Goal: Entertainment & Leisure: Consume media (video, audio)

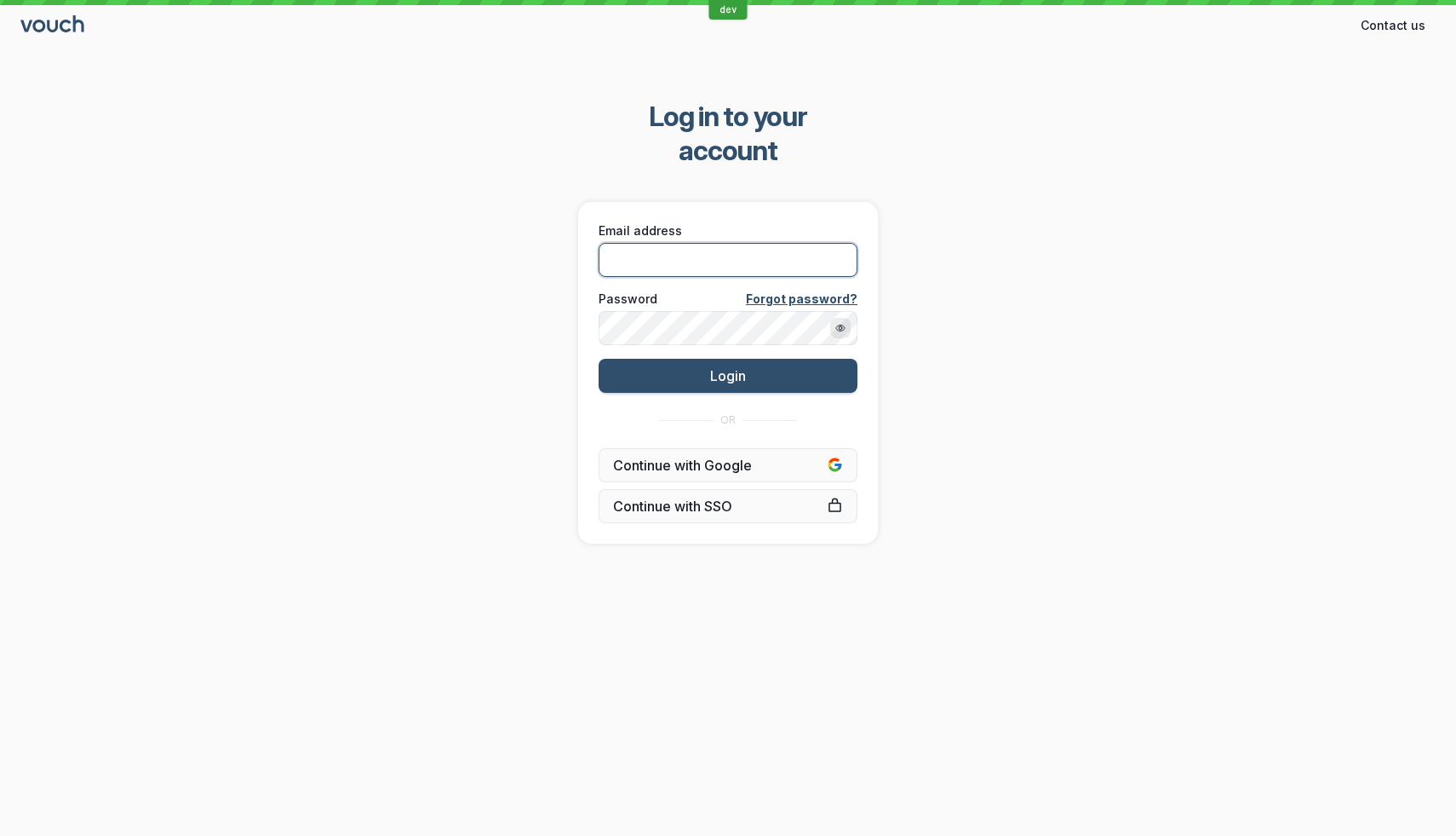
click at [721, 243] on input "Email address" at bounding box center [728, 260] width 259 height 34
type input "[EMAIL_ADDRESS][DOMAIN_NAME]"
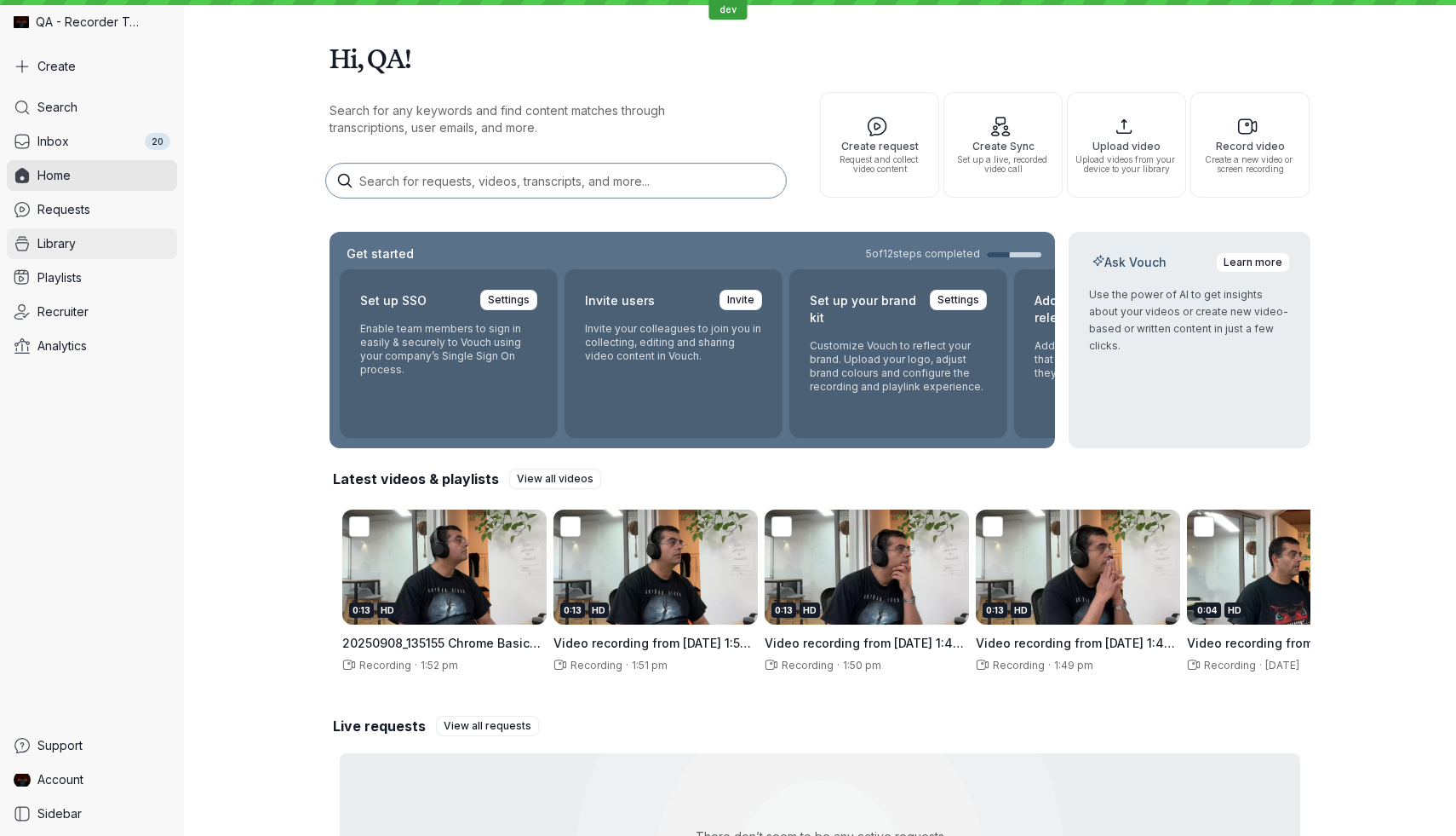
click at [48, 249] on span "Library" at bounding box center [56, 243] width 38 height 17
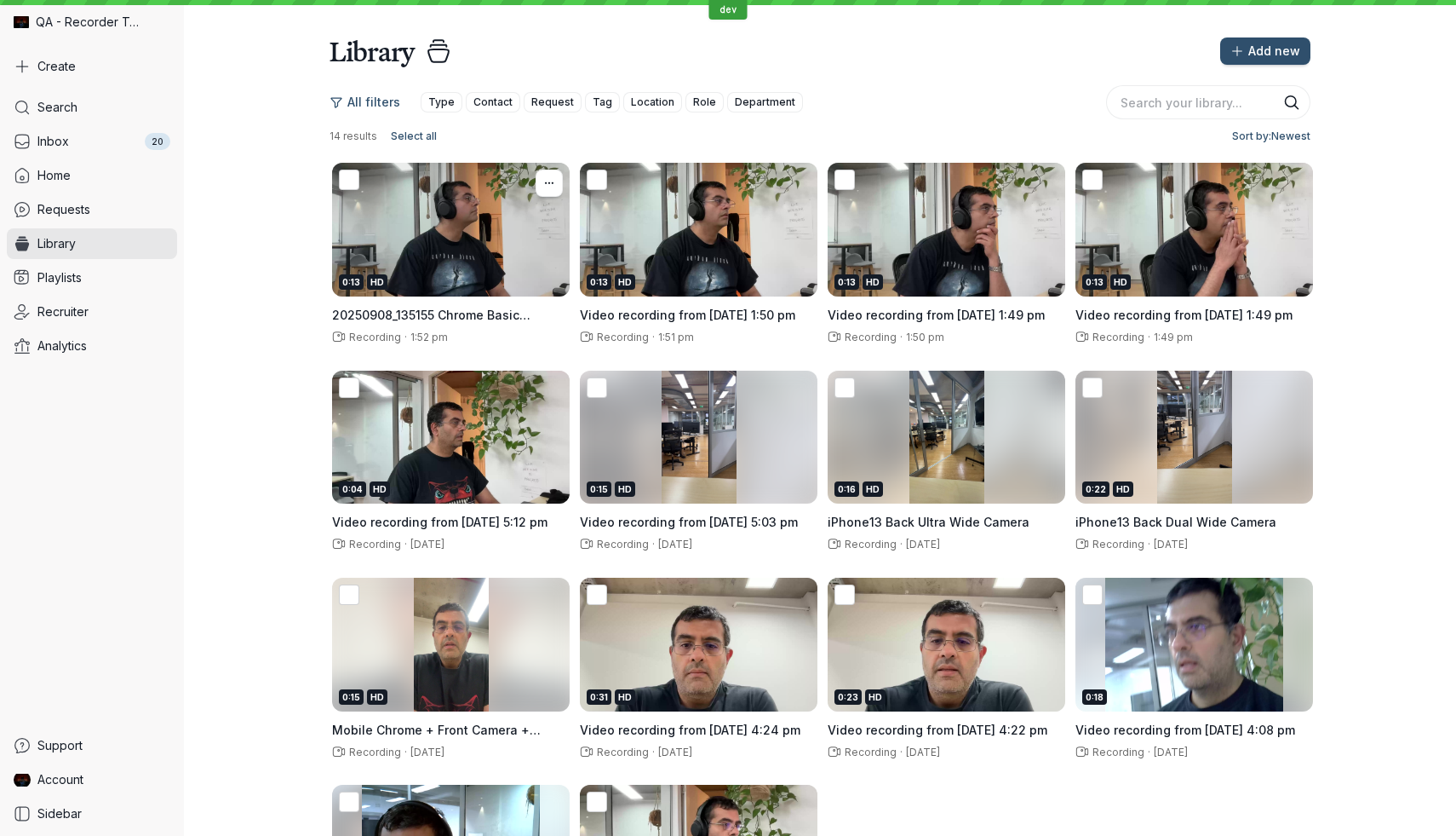
click at [427, 226] on div "0:13 HD" at bounding box center [451, 230] width 238 height 134
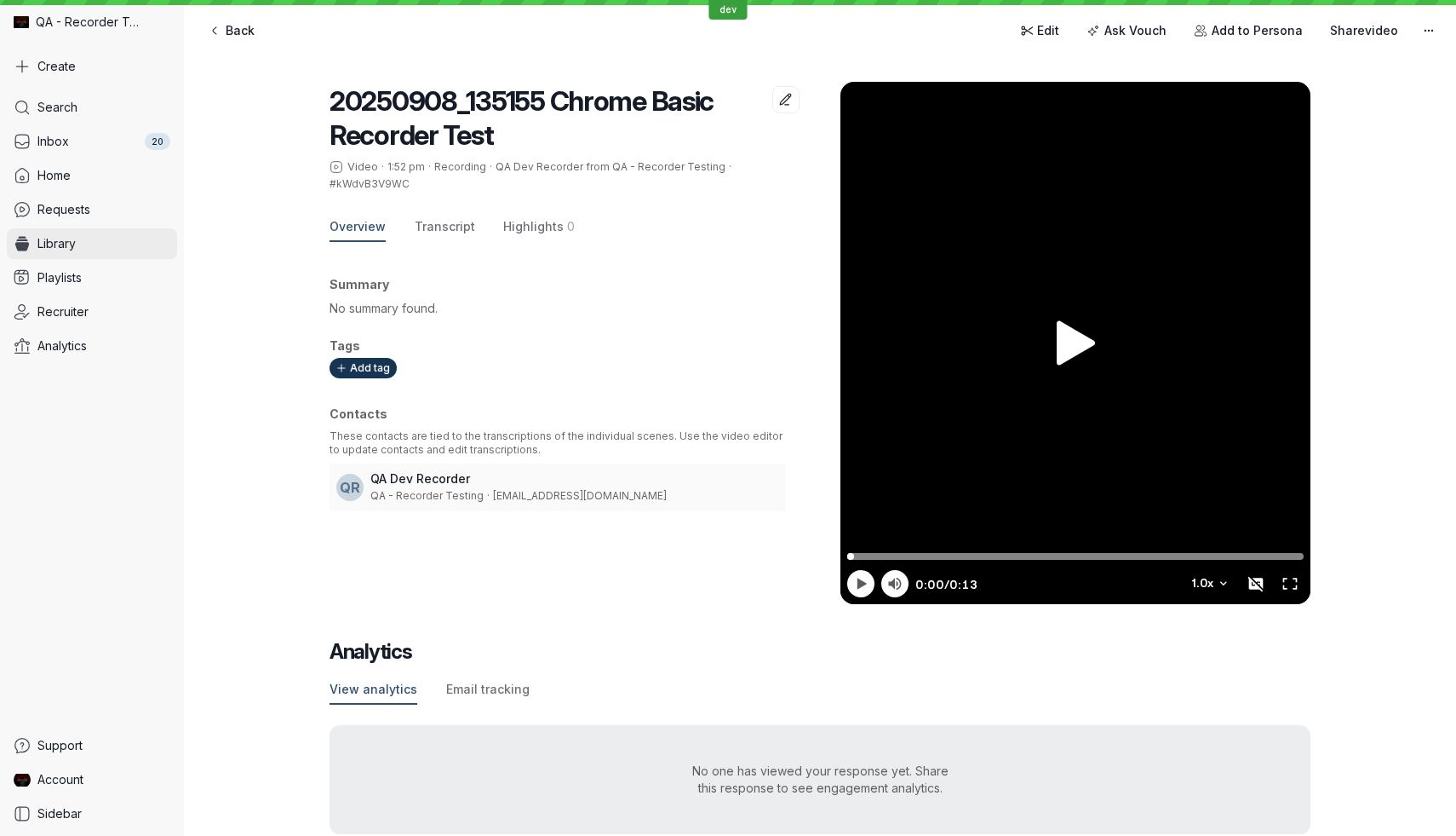
click at [110, 237] on link "Library" at bounding box center [91, 243] width 170 height 31
